Goal: Obtain resource: Obtain resource

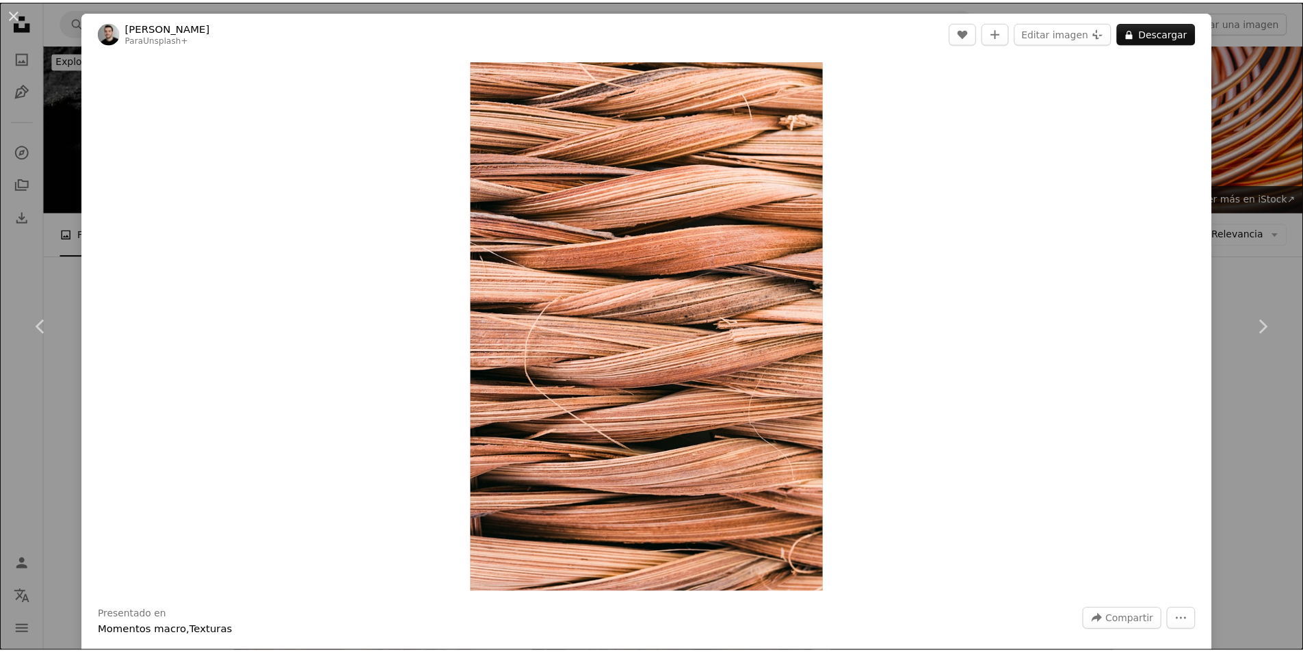
scroll to position [1606, 0]
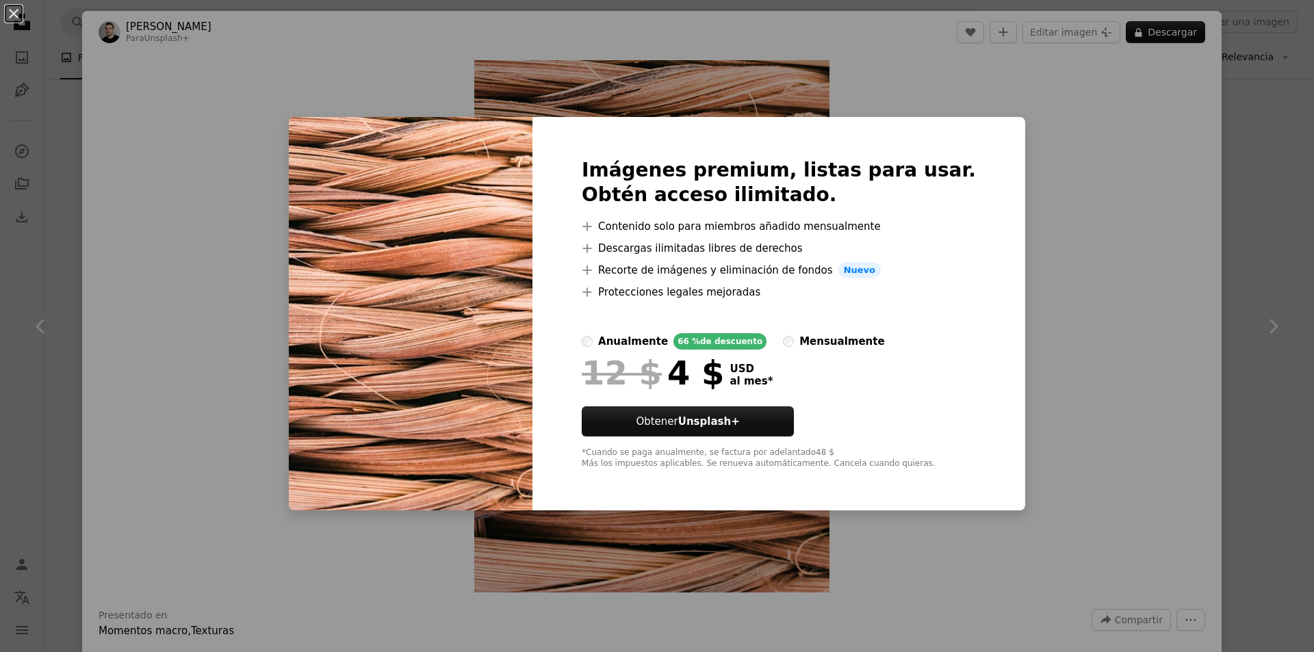
click at [1100, 203] on div "An X shape Imágenes premium, listas para usar. Obtén acceso ilimitado. A plus s…" at bounding box center [657, 326] width 1314 height 652
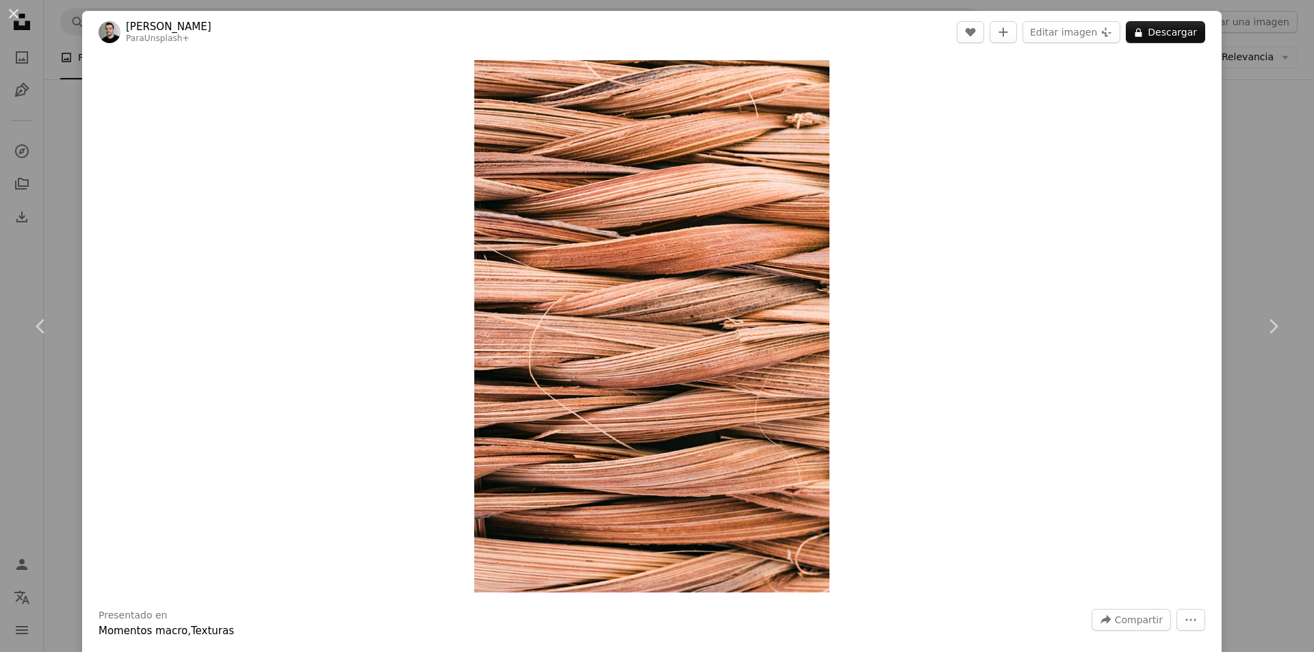
click at [961, 246] on div "Zoom in" at bounding box center [651, 326] width 1139 height 546
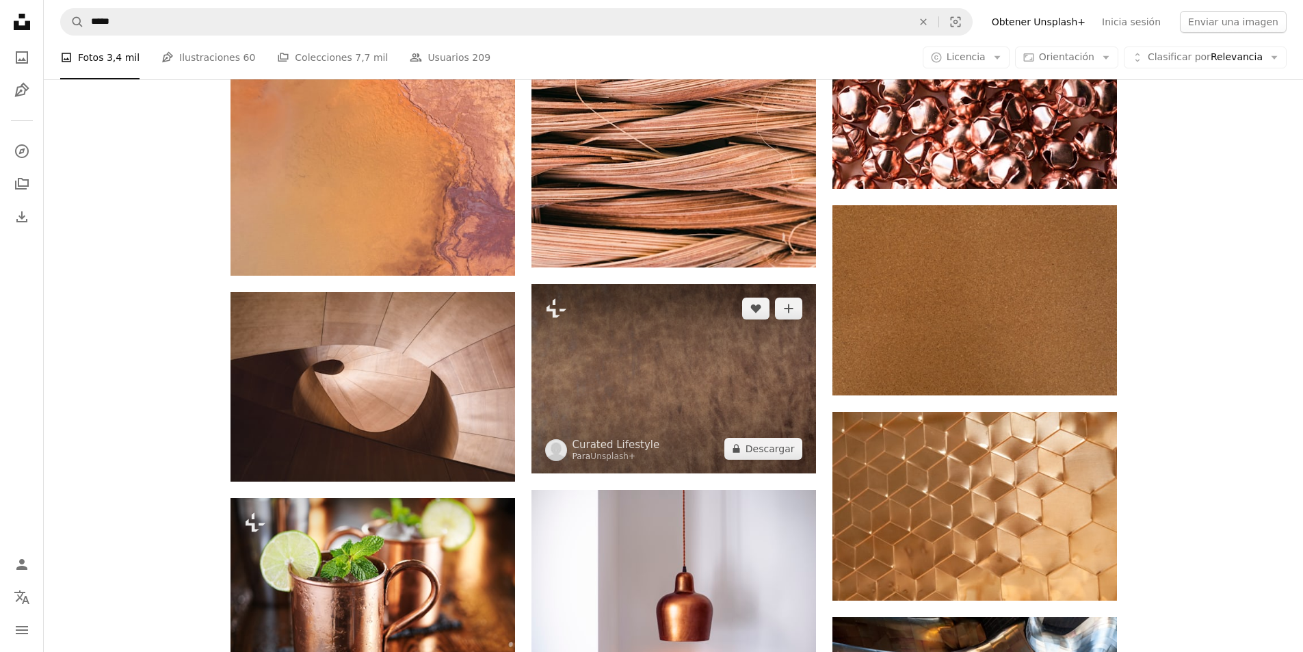
scroll to position [1811, 0]
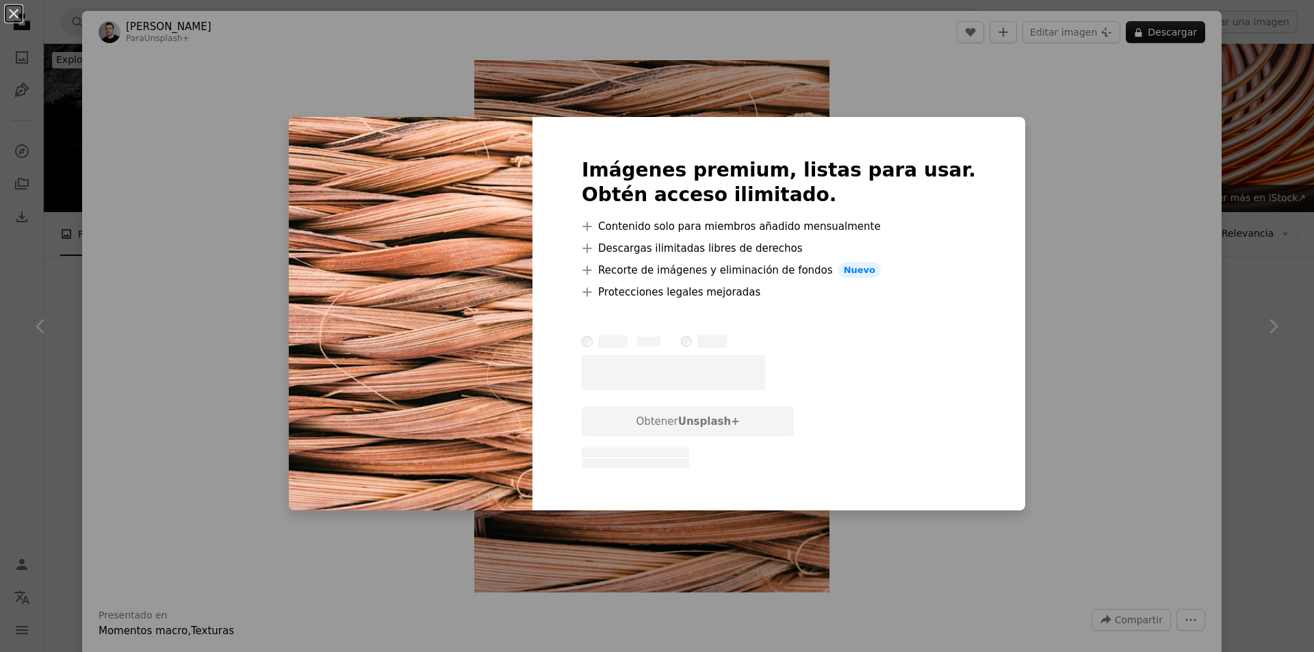
scroll to position [1437, 0]
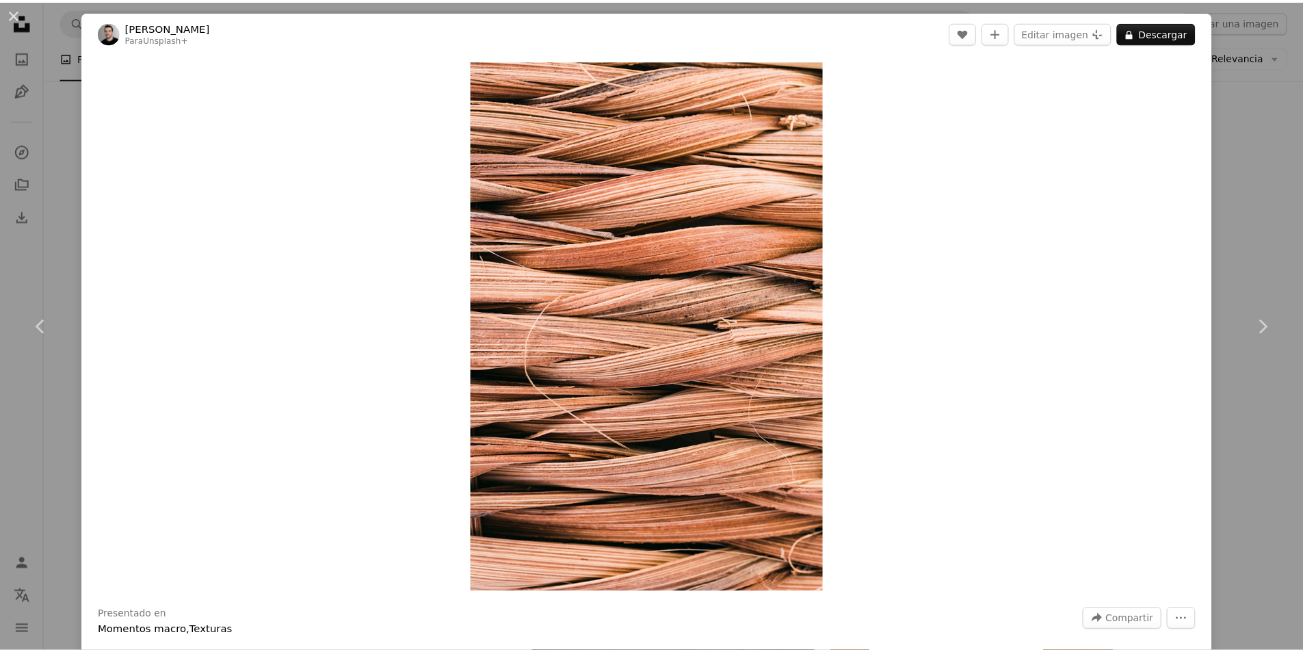
scroll to position [571, 0]
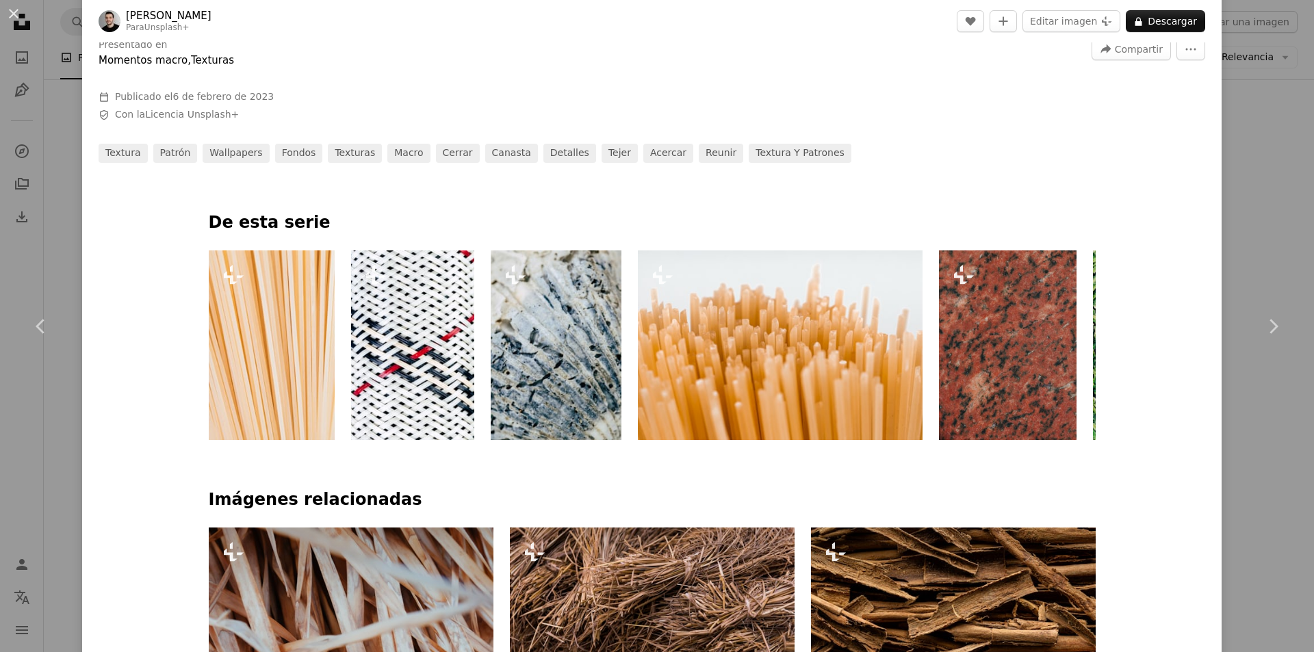
click at [1263, 155] on div "An X shape Chevron left Chevron right [PERSON_NAME] Para Unsplash+ A heart A pl…" at bounding box center [657, 326] width 1314 height 652
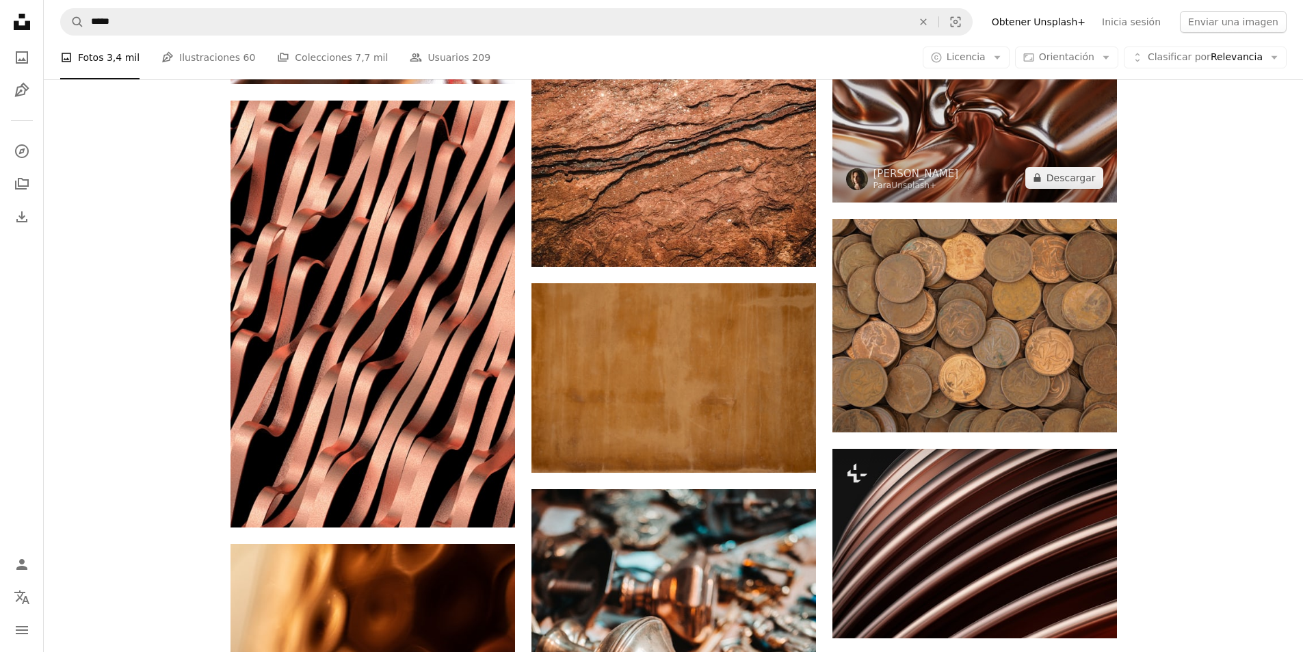
scroll to position [684, 0]
